Goal: Information Seeking & Learning: Find specific fact

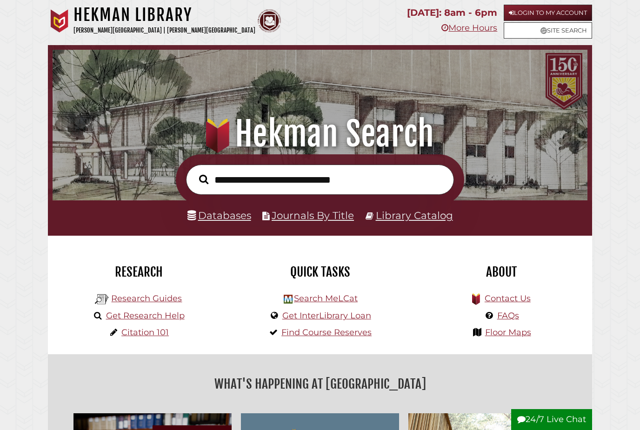
scroll to position [177, 530]
click at [222, 213] on link "Databases" at bounding box center [219, 215] width 64 height 12
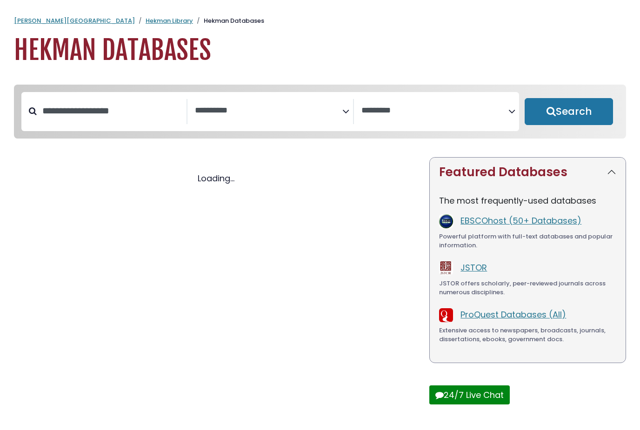
select select "Database Subject Filter"
select select "Database Vendors Filter"
select select "Database Subject Filter"
select select "Database Vendors Filter"
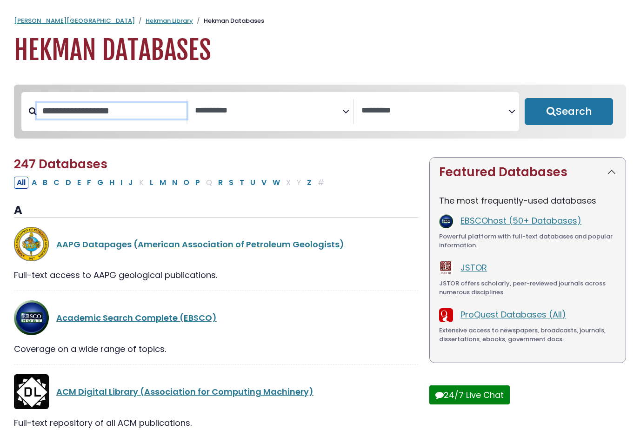
click at [129, 119] on input "Search database by title or keyword" at bounding box center [112, 110] width 150 height 15
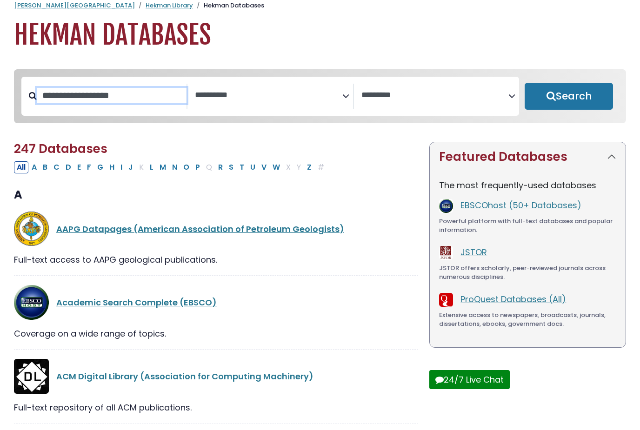
scroll to position [10, 0]
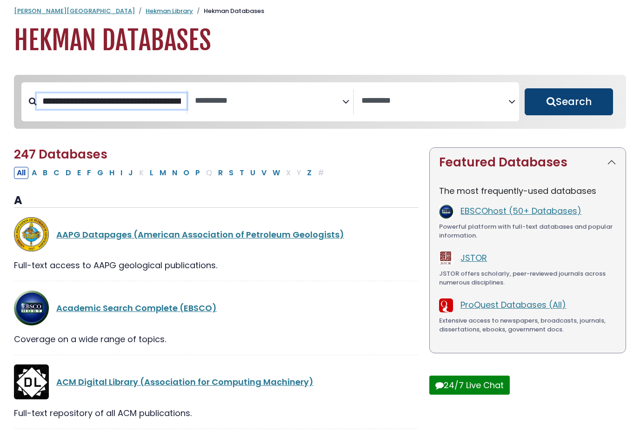
type input "**********"
click at [569, 98] on button "Search" at bounding box center [569, 101] width 88 height 27
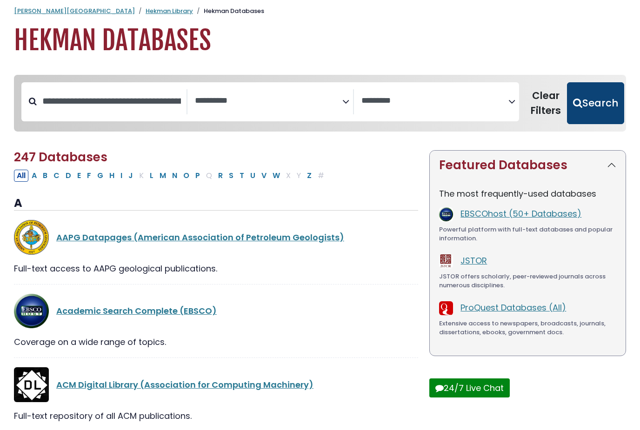
select select "Database Subject Filter"
select select "Database Vendors Filter"
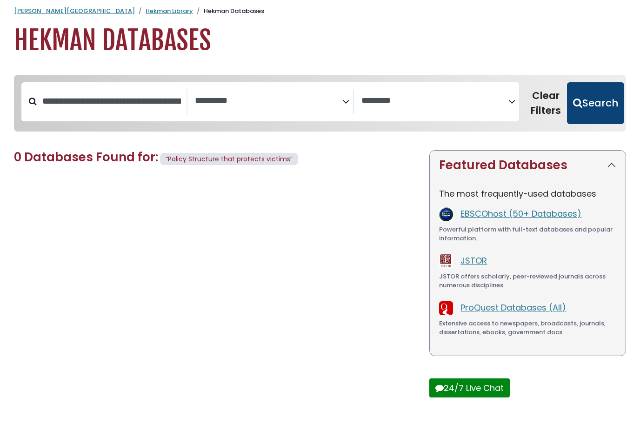
scroll to position [28, 0]
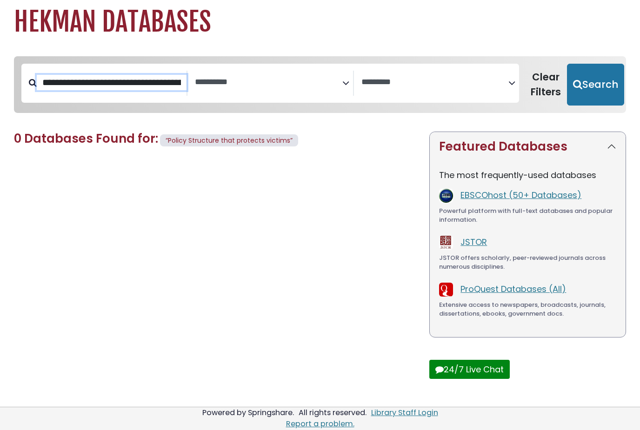
click at [148, 83] on input "**********" at bounding box center [112, 82] width 150 height 15
click at [148, 84] on input "**********" at bounding box center [112, 82] width 150 height 15
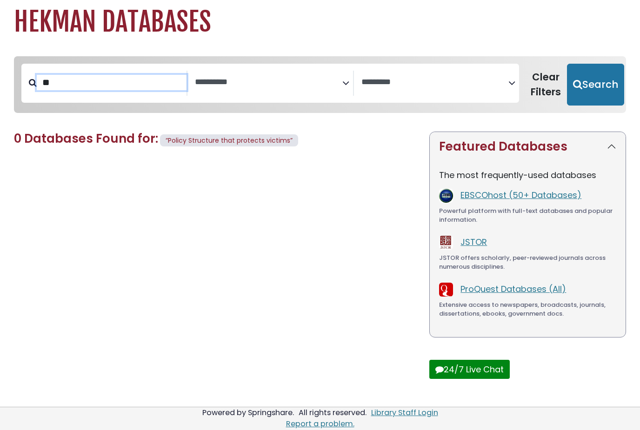
type input "*"
type input "**********"
click at [590, 84] on button "Search" at bounding box center [595, 85] width 57 height 42
select select "Database Subject Filter"
select select "Database Vendors Filter"
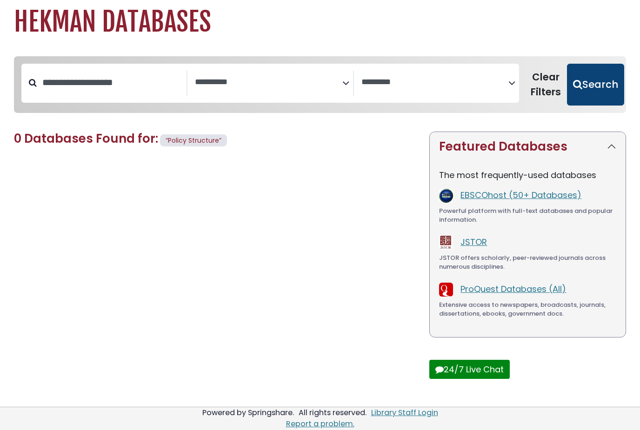
click at [600, 66] on button "Search" at bounding box center [595, 85] width 57 height 42
select select "Database Subject Filter"
select select "Database Vendors Filter"
click at [597, 74] on button "Search" at bounding box center [595, 85] width 57 height 42
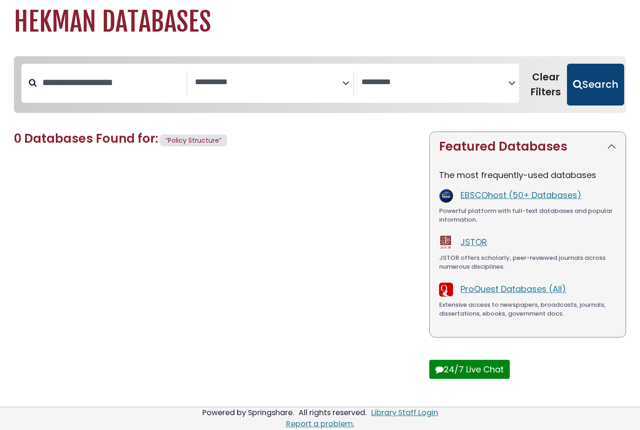
select select "Database Subject Filter"
select select "Database Vendors Filter"
drag, startPoint x: 597, startPoint y: 74, endPoint x: 581, endPoint y: 79, distance: 16.5
click at [588, 73] on button "Search" at bounding box center [595, 85] width 57 height 42
click at [581, 79] on button "Search" at bounding box center [595, 85] width 57 height 42
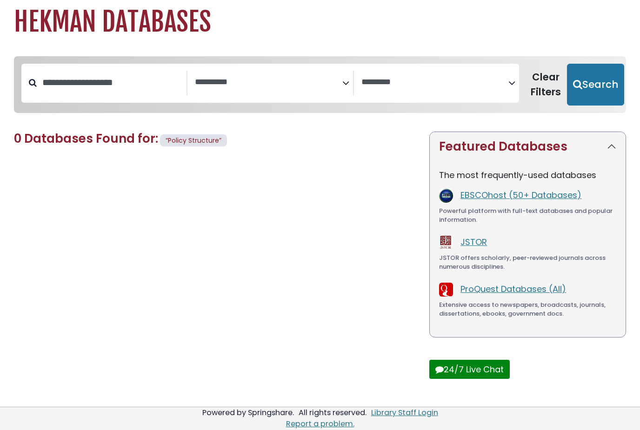
select select "Database Subject Filter"
select select "Database Vendors Filter"
drag, startPoint x: 584, startPoint y: 100, endPoint x: 582, endPoint y: 136, distance: 35.4
click at [582, 104] on button "Search" at bounding box center [595, 85] width 57 height 42
click at [582, 162] on div "The most frequently-used databases EBSCOhost (50+ Databases) Powerful platform …" at bounding box center [528, 249] width 196 height 176
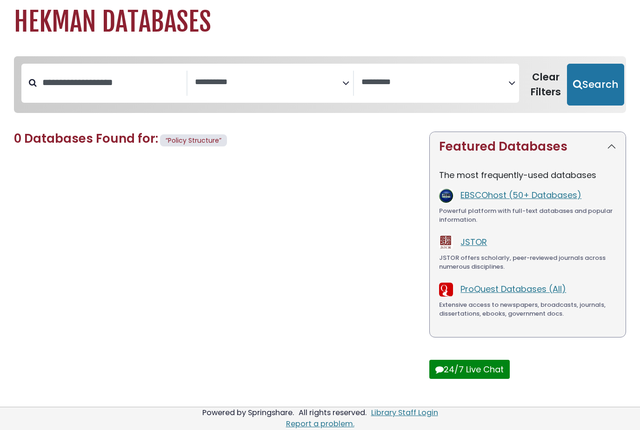
select select "Database Subject Filter"
select select "Database Vendors Filter"
click at [581, 166] on div "The most frequently-used databases EBSCOhost (50+ Databases) Powerful platform …" at bounding box center [528, 249] width 196 height 176
click at [257, 226] on div "0 Databases Found for: “Policy Structure” Edit Filters Clear Filters/Browse All…" at bounding box center [215, 267] width 415 height 271
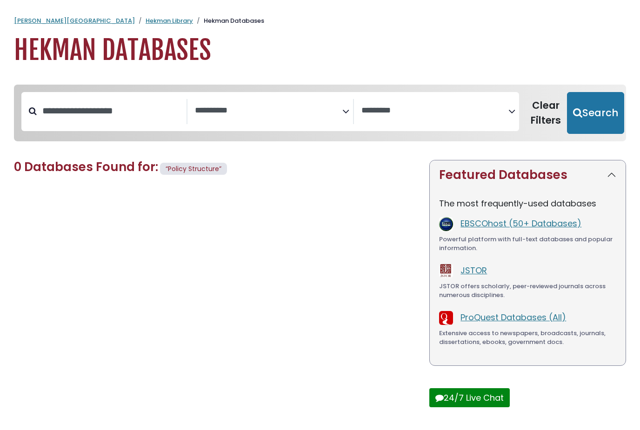
scroll to position [28, 0]
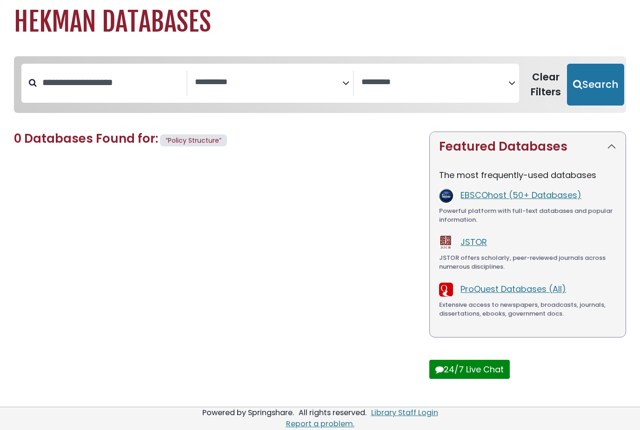
select select "Database Subject Filter"
select select "Database Vendors Filter"
select select "Database Subject Filter"
select select "Database Vendors Filter"
